Goal: Find specific page/section: Find specific page/section

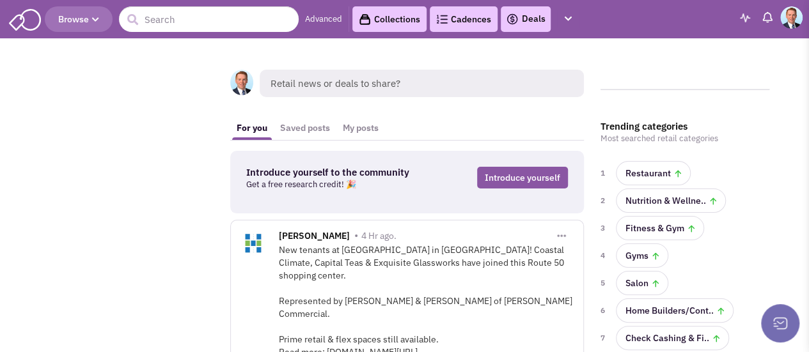
click at [97, 20] on icon "button" at bounding box center [95, 20] width 7 height 8
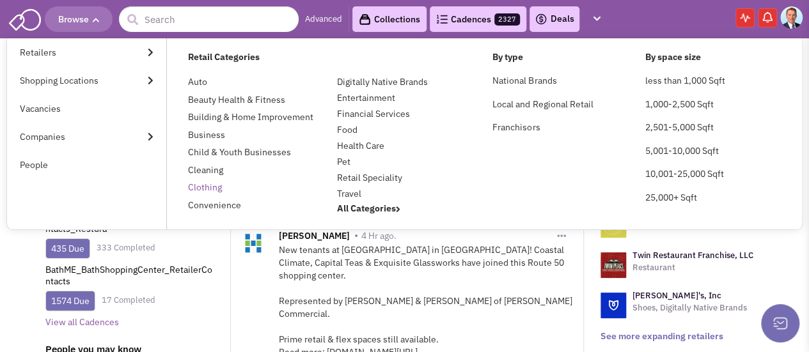
click at [203, 189] on link "Clothing" at bounding box center [205, 188] width 34 height 12
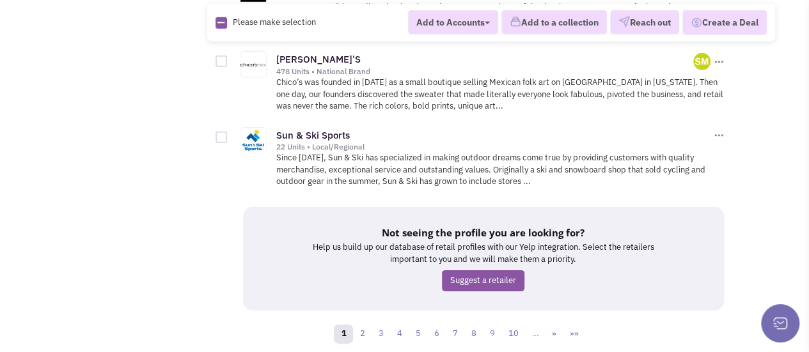
scroll to position [1912, 0]
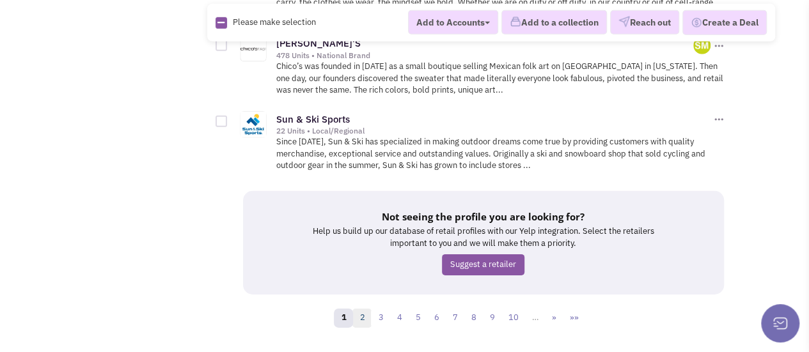
click at [366, 309] on link "2" at bounding box center [361, 318] width 19 height 19
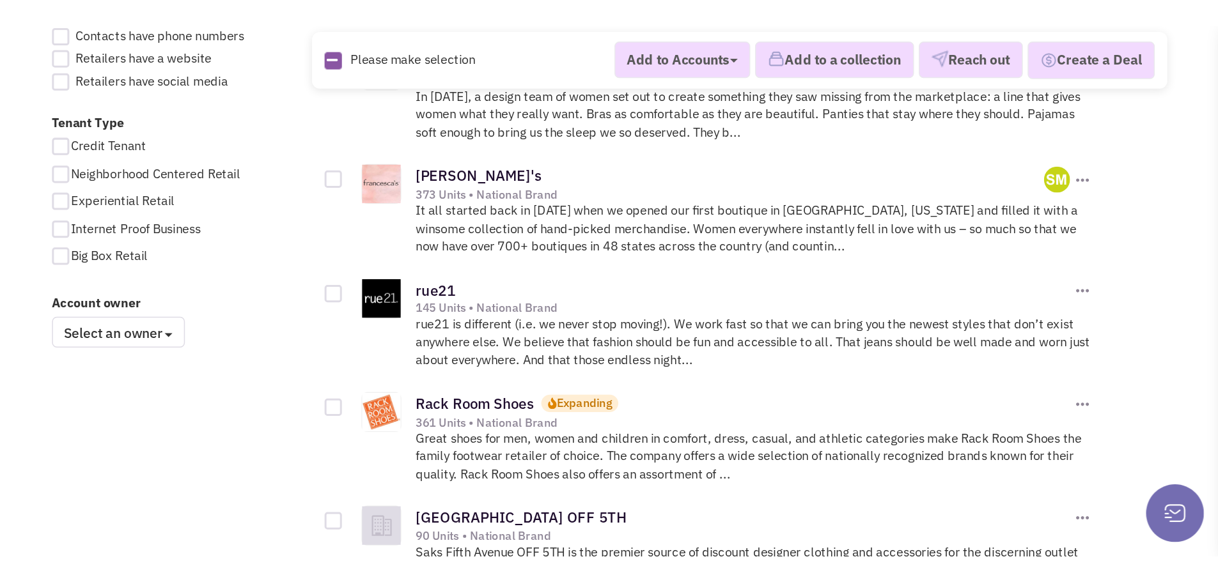
scroll to position [949, 0]
